Goal: Communication & Community: Answer question/provide support

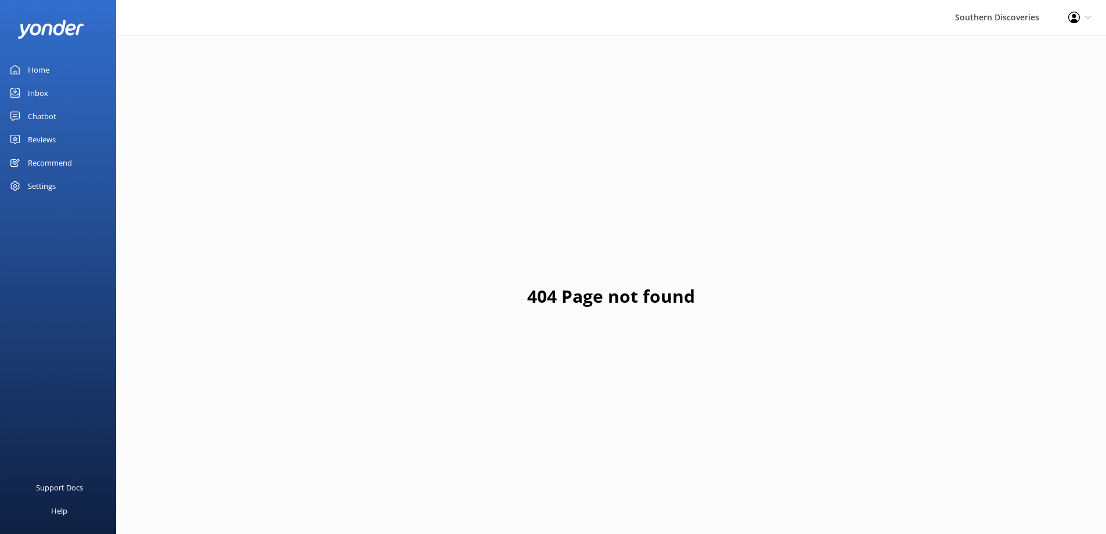
click at [56, 89] on link "Inbox" at bounding box center [58, 92] width 116 height 23
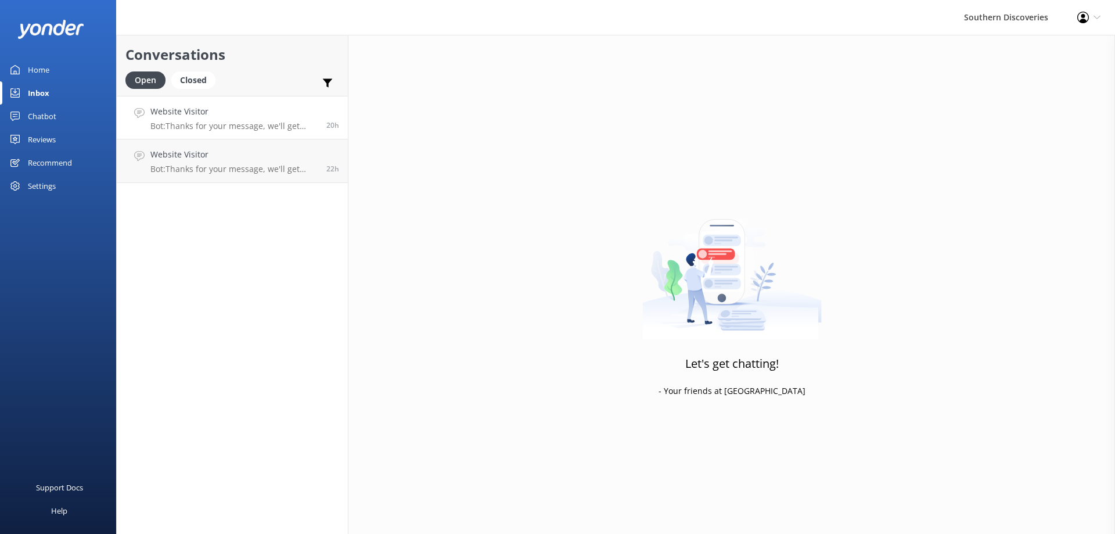
click at [191, 119] on div "Website Visitor Bot: Thanks for your message, we'll get back to you as soon as …" at bounding box center [233, 117] width 167 height 25
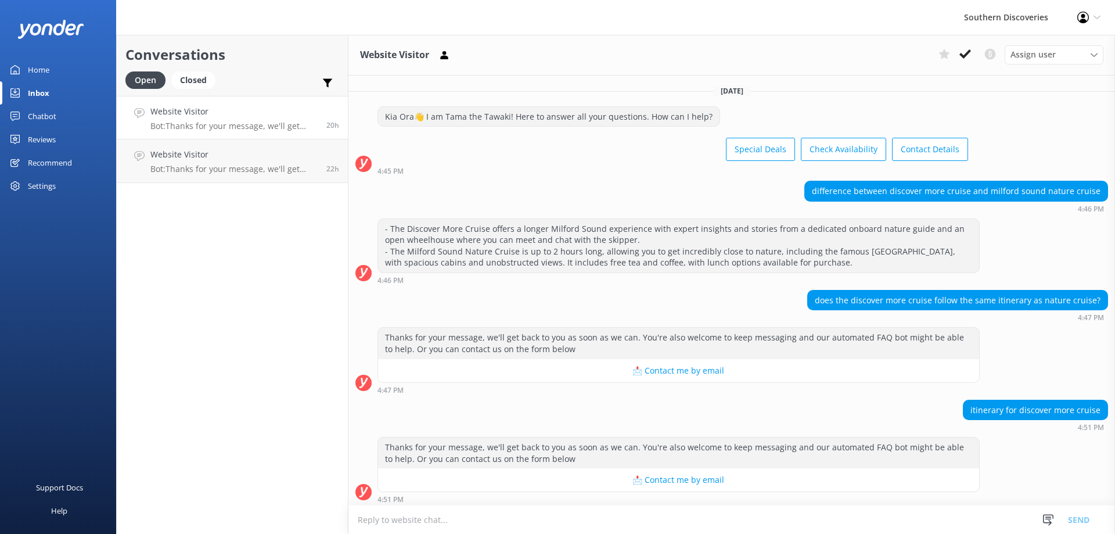
scroll to position [370, 0]
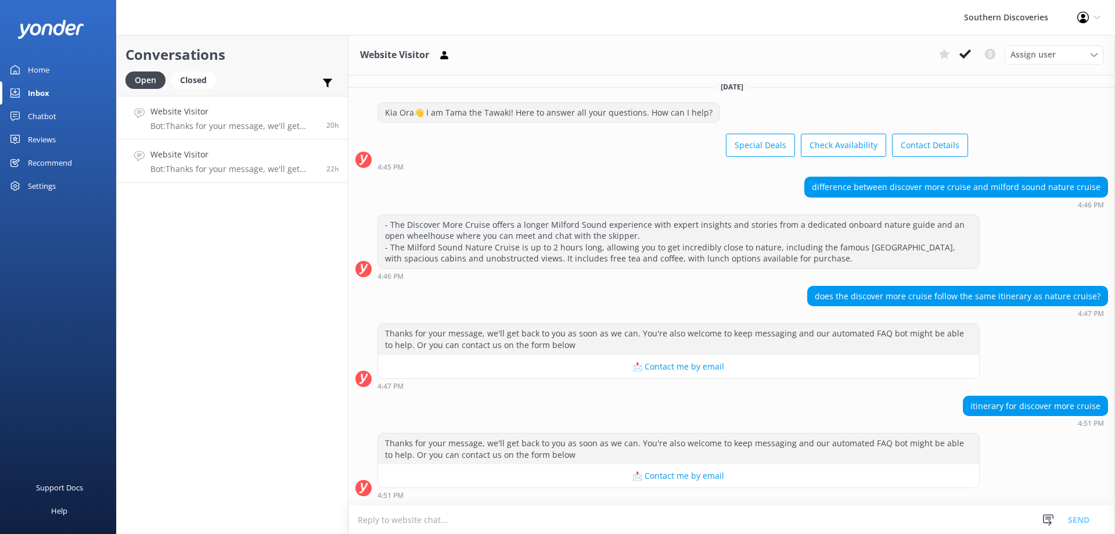
click at [207, 164] on p "Bot: Thanks for your message, we'll get back to you as soon as we can. You're a…" at bounding box center [233, 169] width 167 height 10
